Goal: Task Accomplishment & Management: Use online tool/utility

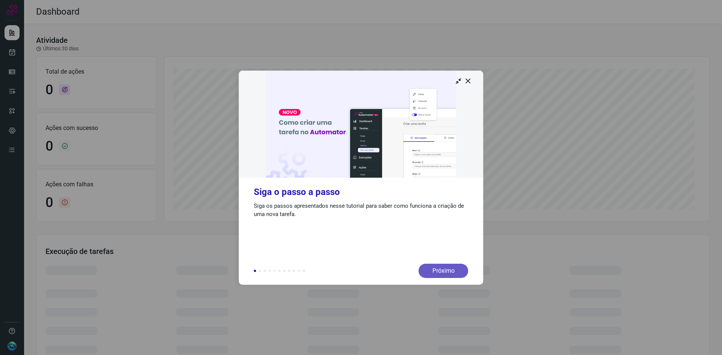
click at [445, 274] on div "Próximo" at bounding box center [443, 271] width 50 height 14
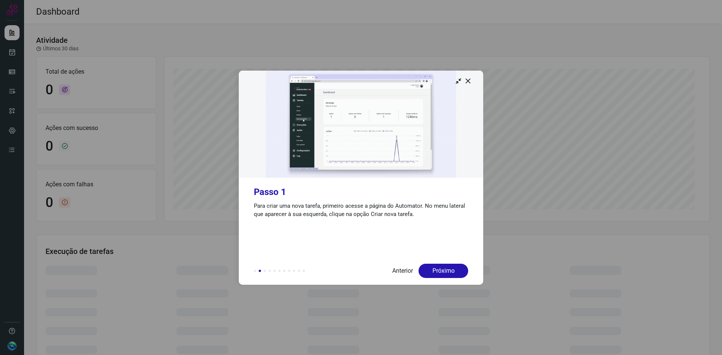
click at [445, 274] on div "Próximo" at bounding box center [443, 271] width 50 height 14
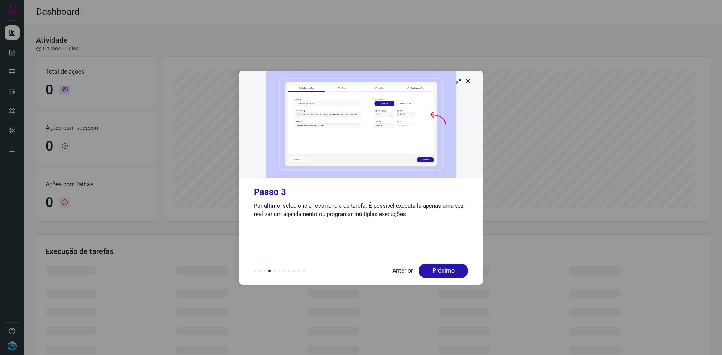
click at [445, 274] on div "Próximo" at bounding box center [443, 271] width 50 height 14
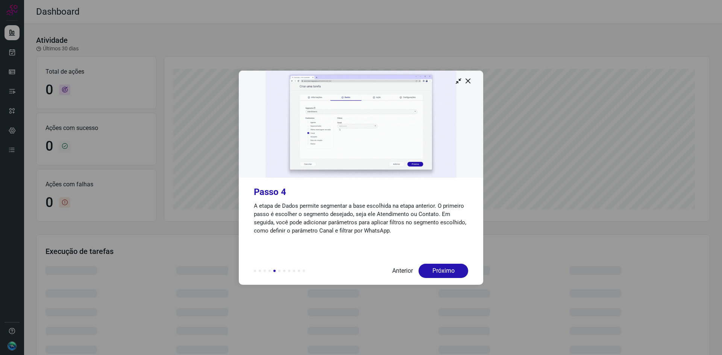
click at [445, 274] on div "Próximo" at bounding box center [443, 271] width 50 height 14
click at [443, 271] on div "Próximo" at bounding box center [443, 271] width 50 height 14
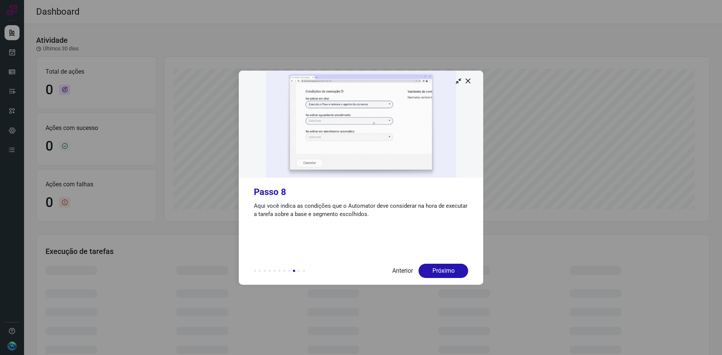
click at [443, 271] on div "Próximo" at bounding box center [443, 271] width 50 height 14
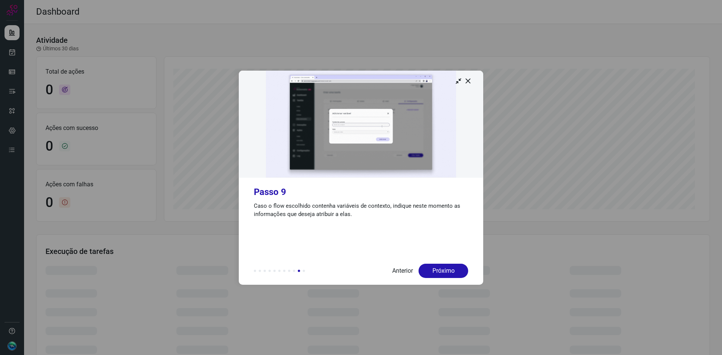
click at [443, 271] on div "Próximo" at bounding box center [443, 271] width 50 height 14
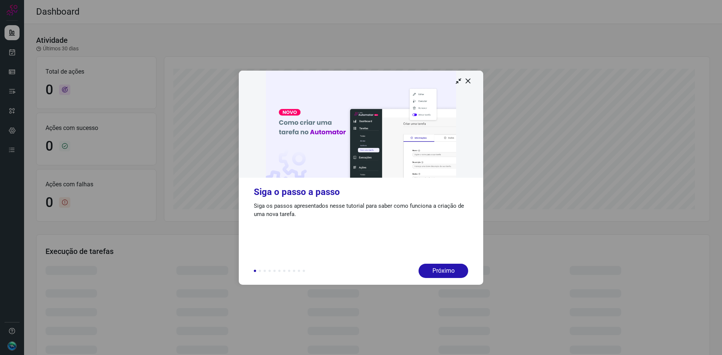
click at [443, 271] on div "Próximo" at bounding box center [443, 271] width 50 height 14
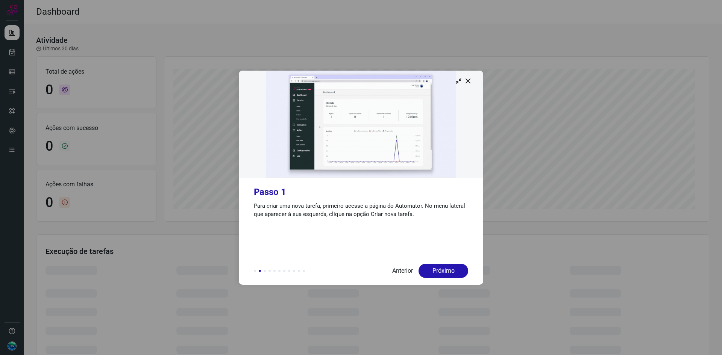
click at [470, 85] on img at bounding box center [361, 124] width 244 height 107
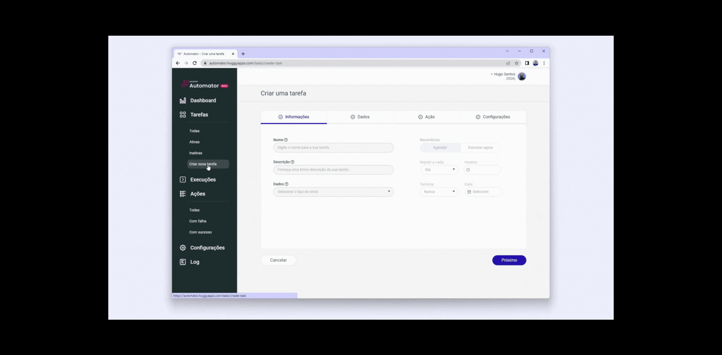
click at [611, 91] on img at bounding box center [360, 178] width 505 height 284
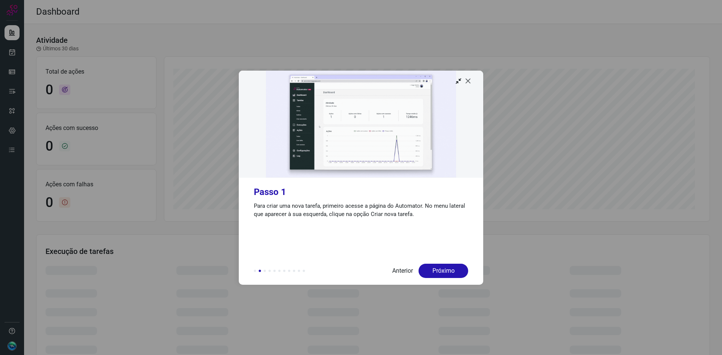
click at [467, 81] on icon at bounding box center [468, 81] width 8 height 8
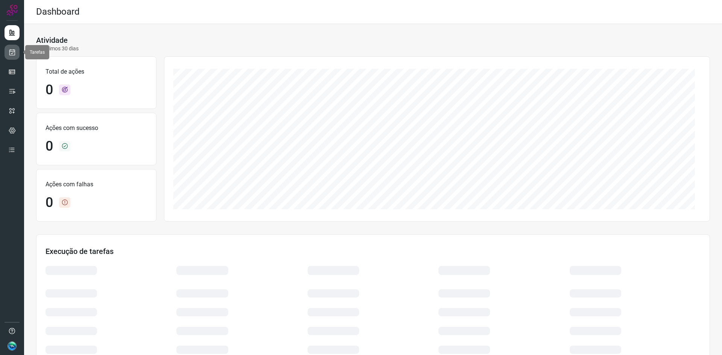
click at [14, 53] on icon at bounding box center [12, 52] width 8 height 8
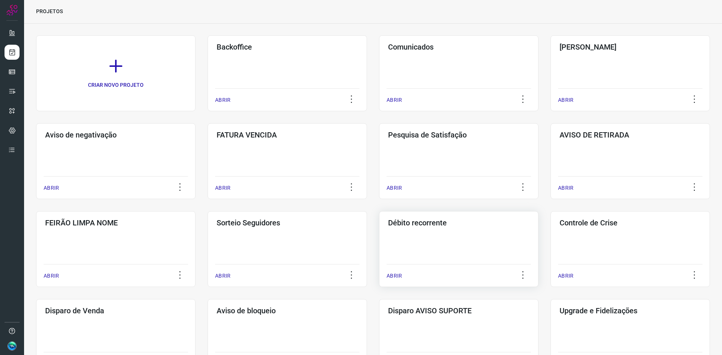
scroll to position [38, 0]
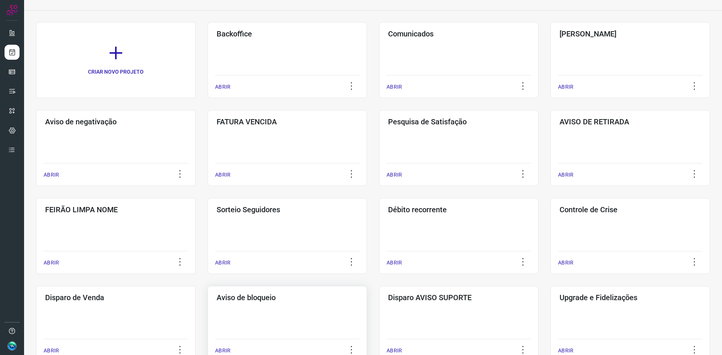
click at [295, 316] on div "Aviso de bloqueio ABRIR" at bounding box center [287, 324] width 159 height 76
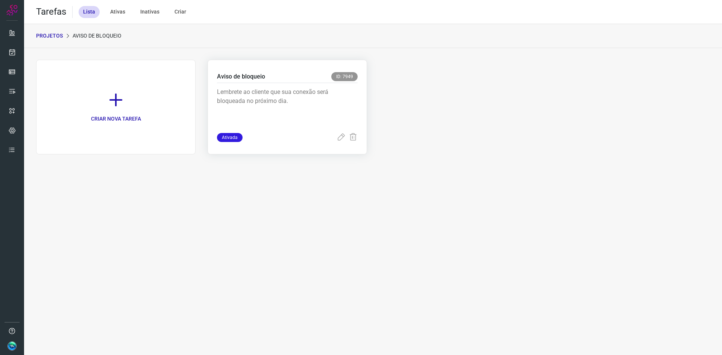
click at [312, 114] on p "Lembrete ao cliente que sua conexão será bloqueada no próximo dia." at bounding box center [273, 107] width 113 height 38
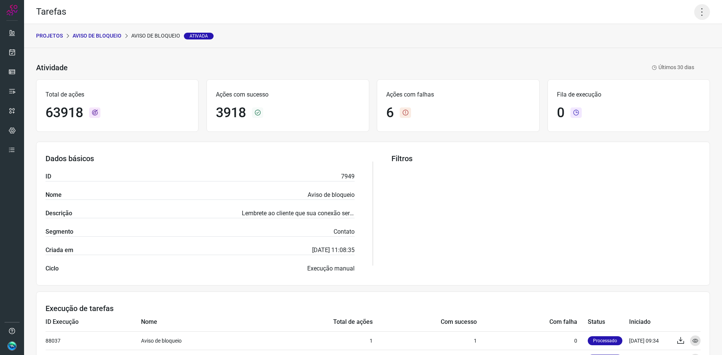
click at [697, 11] on icon at bounding box center [702, 12] width 16 height 16
click at [674, 44] on li "Executar" at bounding box center [669, 49] width 68 height 12
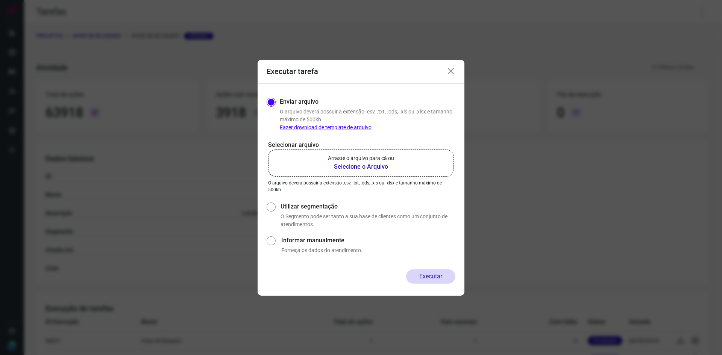
click at [348, 127] on link "Fazer download de template de arquivo" at bounding box center [326, 127] width 92 height 6
click at [388, 158] on p "Arraste o arquivo para cá ou" at bounding box center [361, 159] width 66 height 8
click at [0, 0] on input "Arraste o arquivo para cá ou Selecione o Arquivo" at bounding box center [0, 0] width 0 height 0
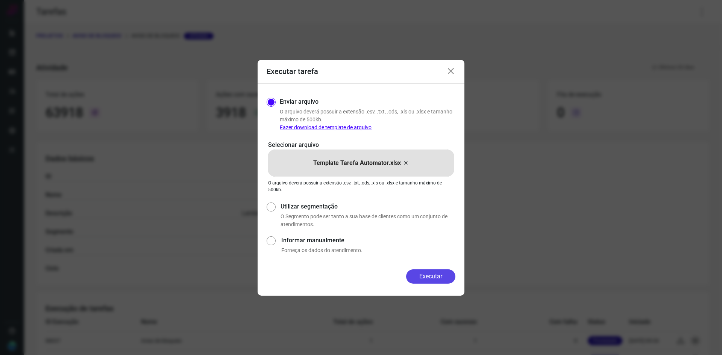
click at [437, 276] on button "Executar" at bounding box center [430, 277] width 49 height 14
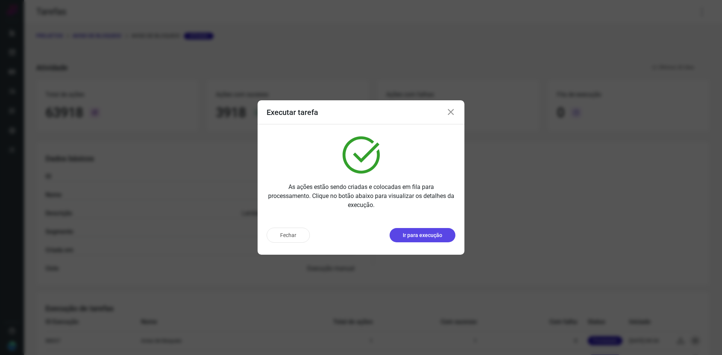
click at [416, 240] on button "Ir para execução" at bounding box center [422, 235] width 66 height 14
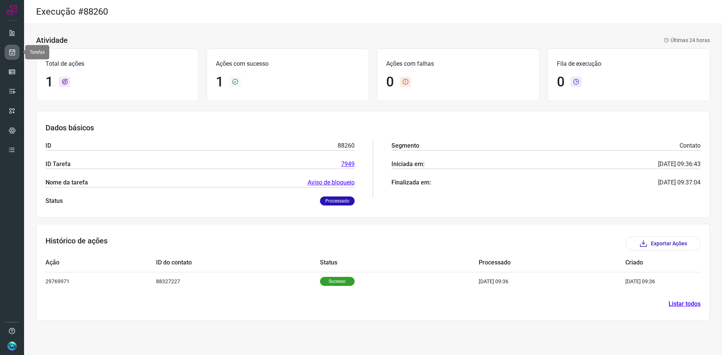
click at [13, 54] on icon at bounding box center [12, 52] width 8 height 8
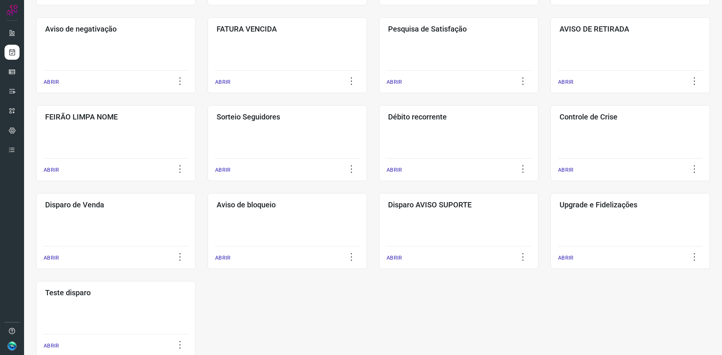
scroll to position [113, 0]
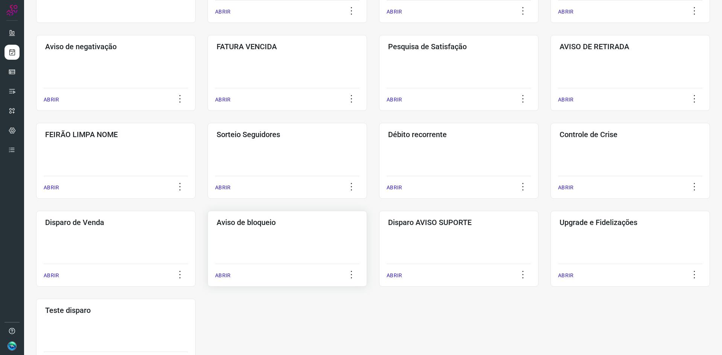
click at [266, 256] on div "Aviso de bloqueio ABRIR" at bounding box center [287, 249] width 159 height 76
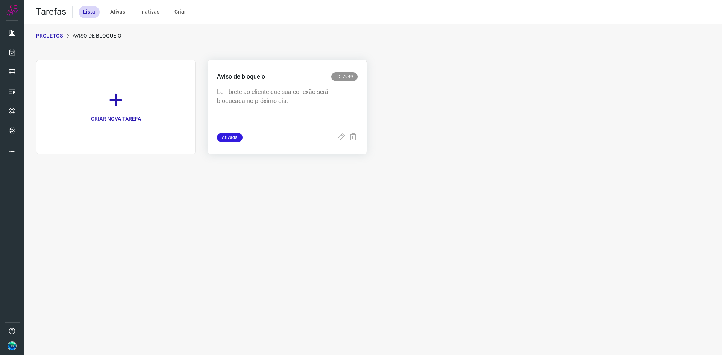
click at [298, 109] on p "Lembrete ao cliente que sua conexão será bloqueada no próximo dia." at bounding box center [273, 107] width 113 height 38
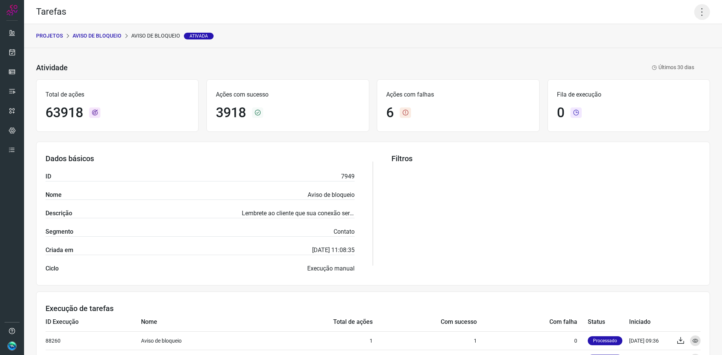
click at [695, 12] on icon at bounding box center [702, 12] width 16 height 16
click at [675, 46] on li "Executar" at bounding box center [669, 49] width 68 height 12
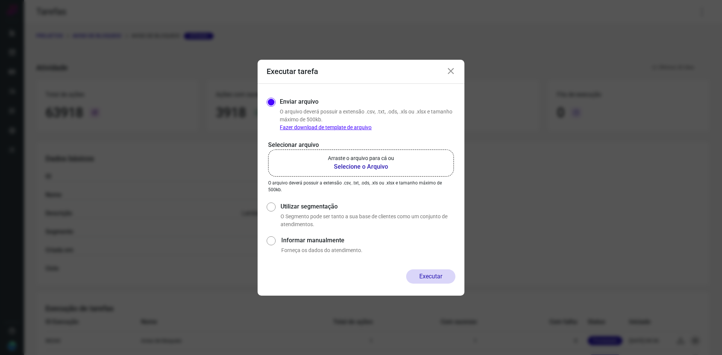
click at [359, 163] on b "Selecione o Arquivo" at bounding box center [361, 166] width 66 height 9
click at [0, 0] on input "Arraste o arquivo para cá ou Selecione o Arquivo" at bounding box center [0, 0] width 0 height 0
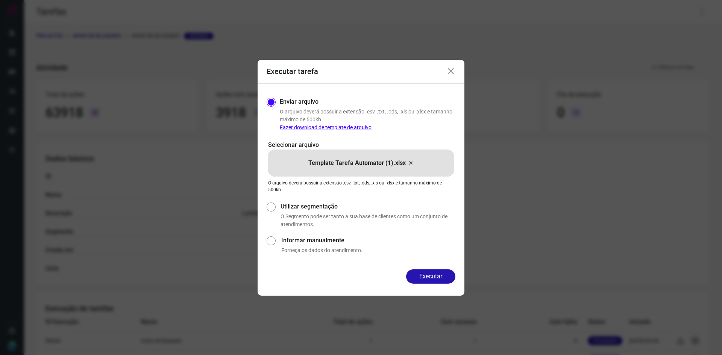
click at [441, 277] on button "Executar" at bounding box center [430, 277] width 49 height 14
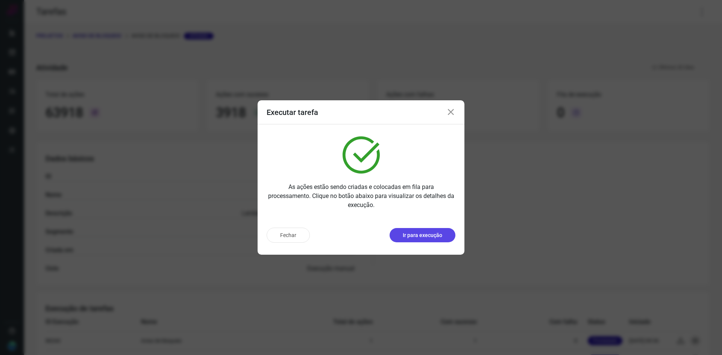
click at [435, 235] on p "Ir para execução" at bounding box center [422, 236] width 39 height 8
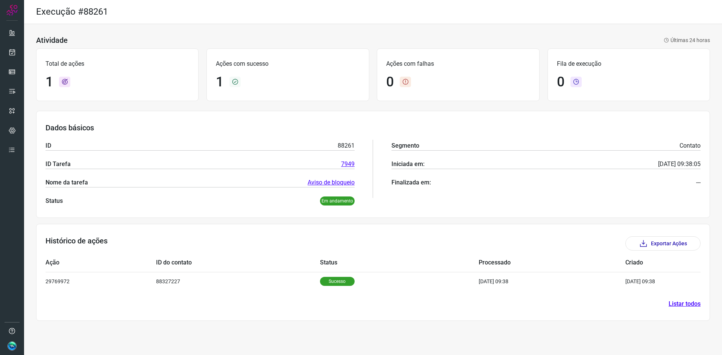
click at [15, 349] on img at bounding box center [12, 346] width 9 height 9
click at [163, 17] on div "Execução #88261" at bounding box center [373, 12] width 698 height 24
click at [139, 29] on div "Atividade Últimas 24 horas Total de ações 1 Ações com sucesso 1 Ações com falha…" at bounding box center [373, 176] width 698 height 304
click at [12, 29] on icon at bounding box center [12, 33] width 8 height 8
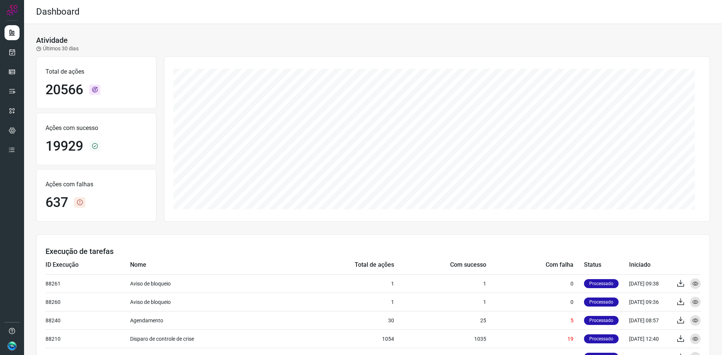
click at [11, 349] on img at bounding box center [12, 346] width 9 height 9
click at [35, 345] on icon at bounding box center [36, 345] width 8 height 8
